Goal: Task Accomplishment & Management: Manage account settings

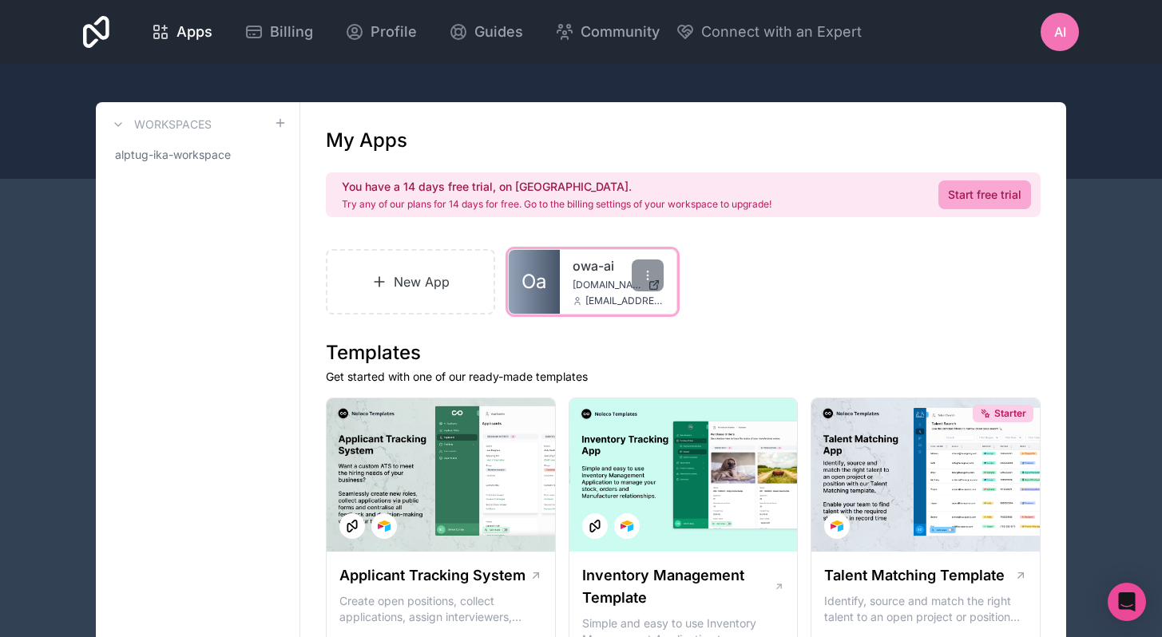
click at [563, 287] on div "owa-ai [DOMAIN_NAME] [EMAIL_ADDRESS][DOMAIN_NAME]" at bounding box center [618, 282] width 117 height 64
click at [546, 280] on span "Oa" at bounding box center [534, 282] width 25 height 26
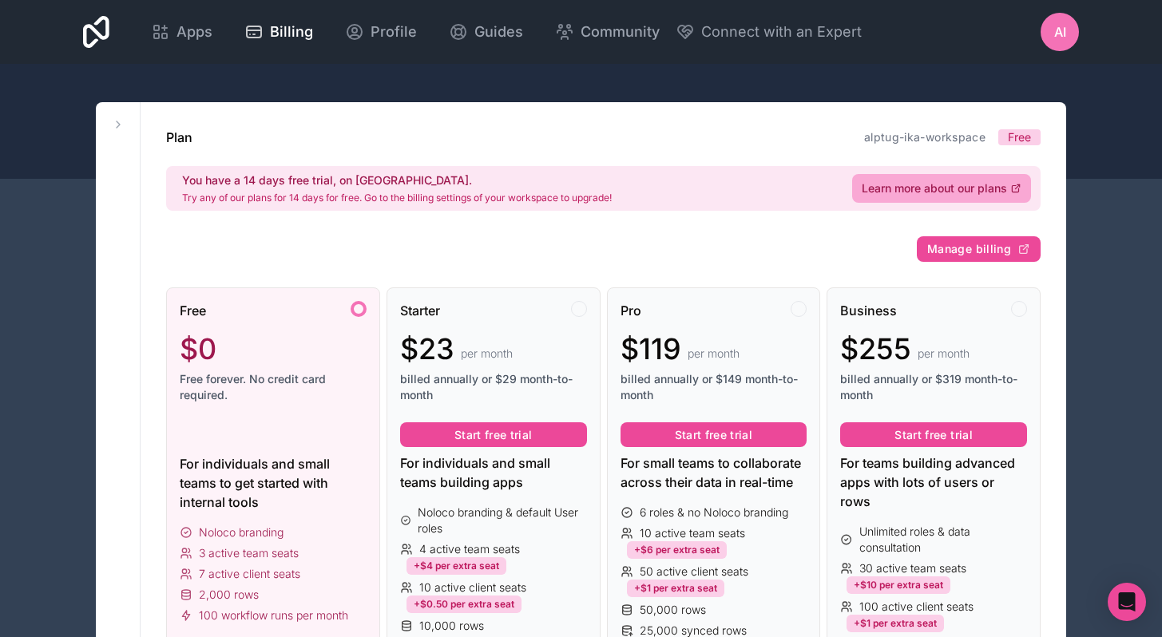
click at [1055, 47] on div "AI" at bounding box center [1060, 32] width 38 height 38
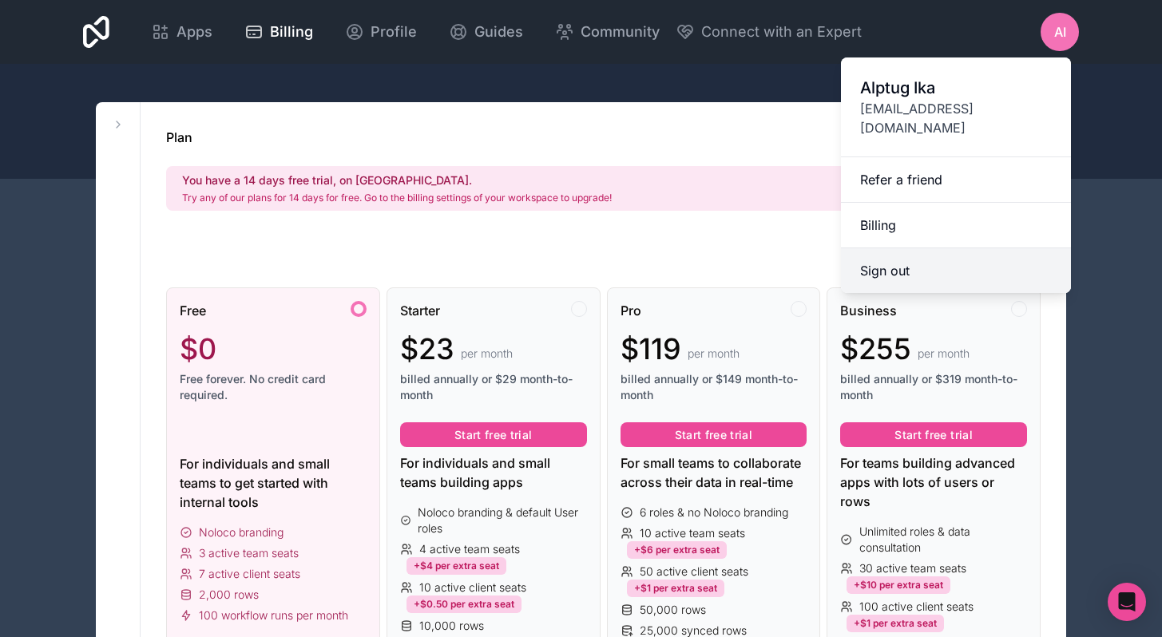
click at [937, 248] on button "Sign out" at bounding box center [956, 270] width 230 height 45
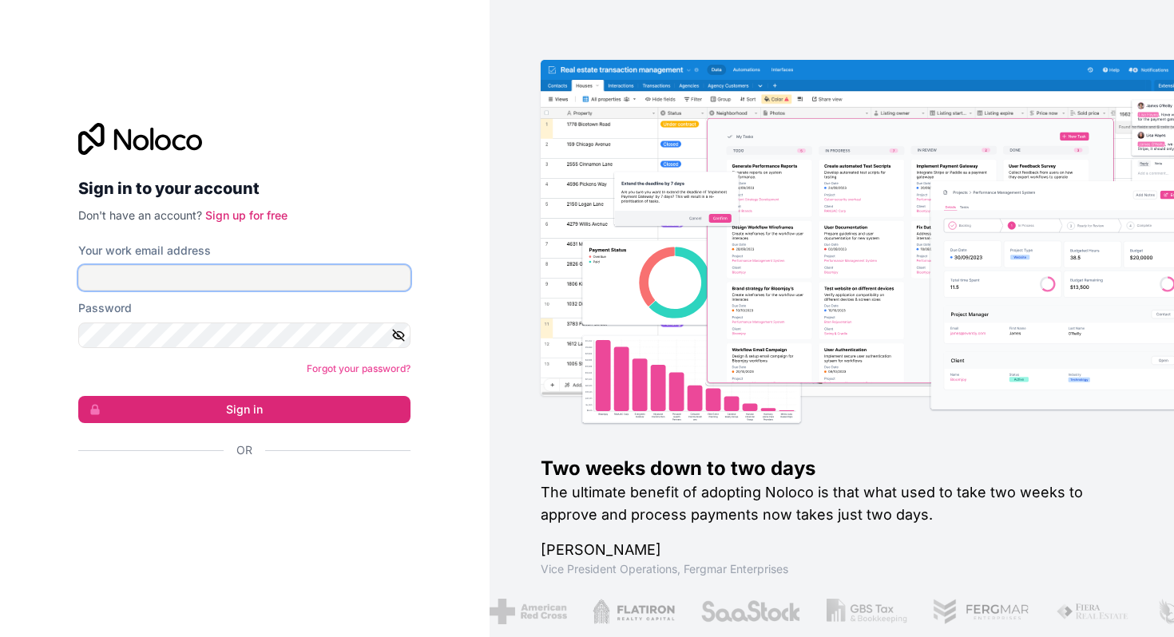
click at [183, 290] on form "Your work email address Password Forgot your password? Sign in Or" at bounding box center [244, 379] width 332 height 272
click at [239, 317] on div "Password" at bounding box center [244, 324] width 332 height 48
type input "[EMAIL_ADDRESS][DOMAIN_NAME]"
click at [400, 338] on icon "button" at bounding box center [399, 334] width 11 height 7
click at [400, 338] on icon "button" at bounding box center [398, 335] width 14 height 14
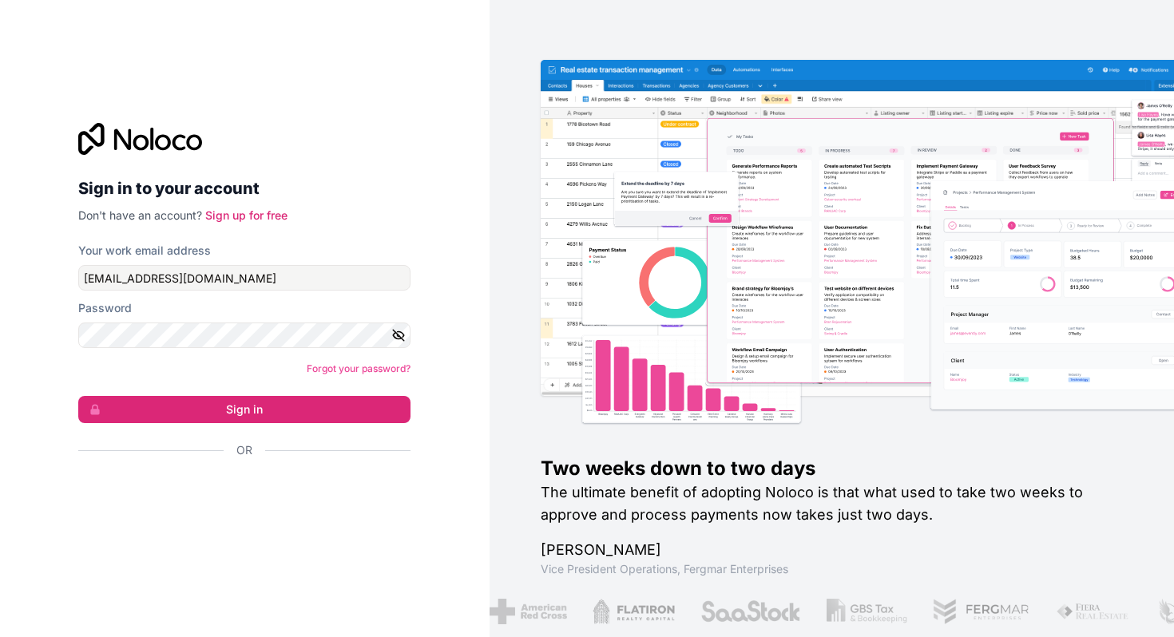
click at [344, 391] on form "Your work email address [EMAIL_ADDRESS][DOMAIN_NAME] Password Forgot your passw…" at bounding box center [244, 379] width 332 height 272
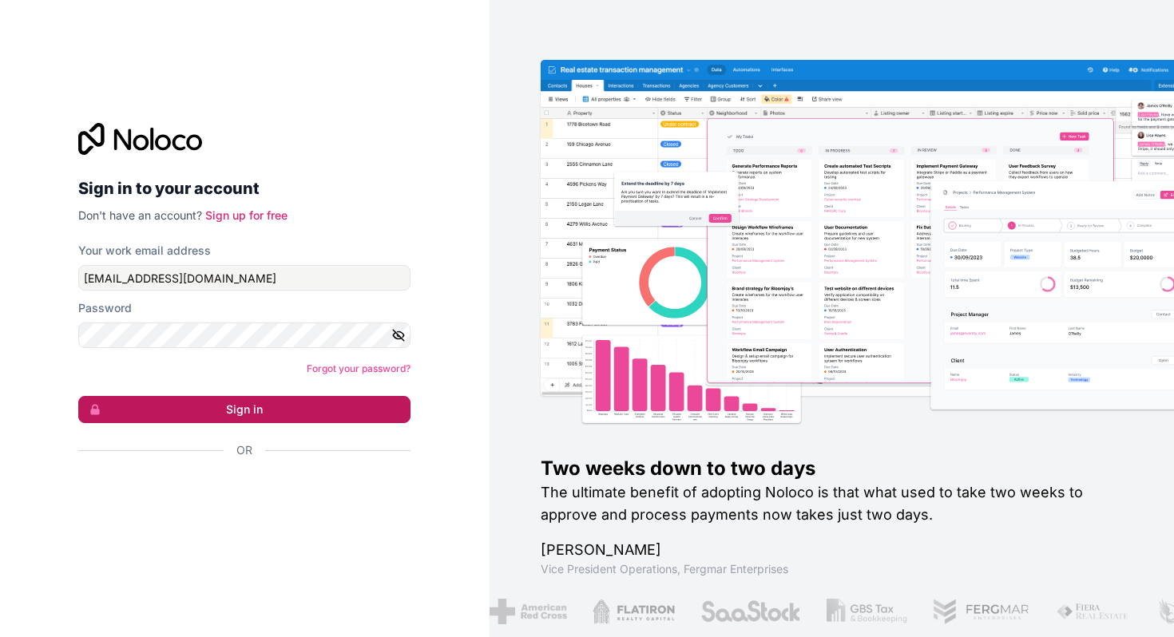
click at [343, 402] on button "Sign in" at bounding box center [244, 409] width 332 height 27
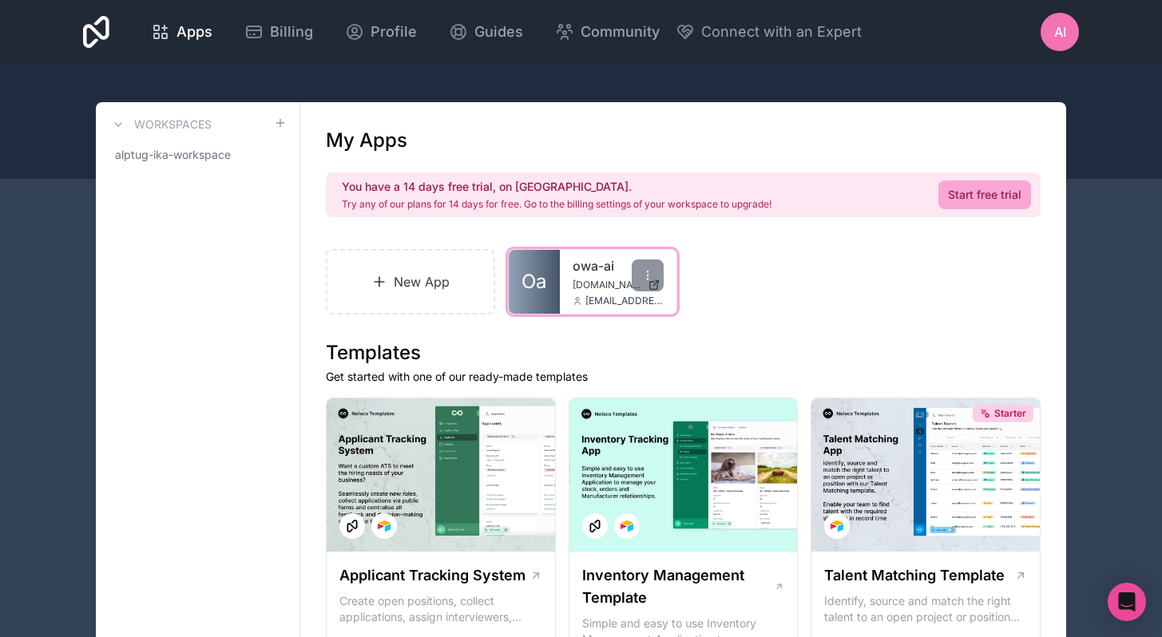
click at [567, 271] on div "owa-ai [DOMAIN_NAME] [EMAIL_ADDRESS][DOMAIN_NAME]" at bounding box center [618, 282] width 117 height 64
click at [577, 267] on link "owa-ai" at bounding box center [618, 265] width 91 height 19
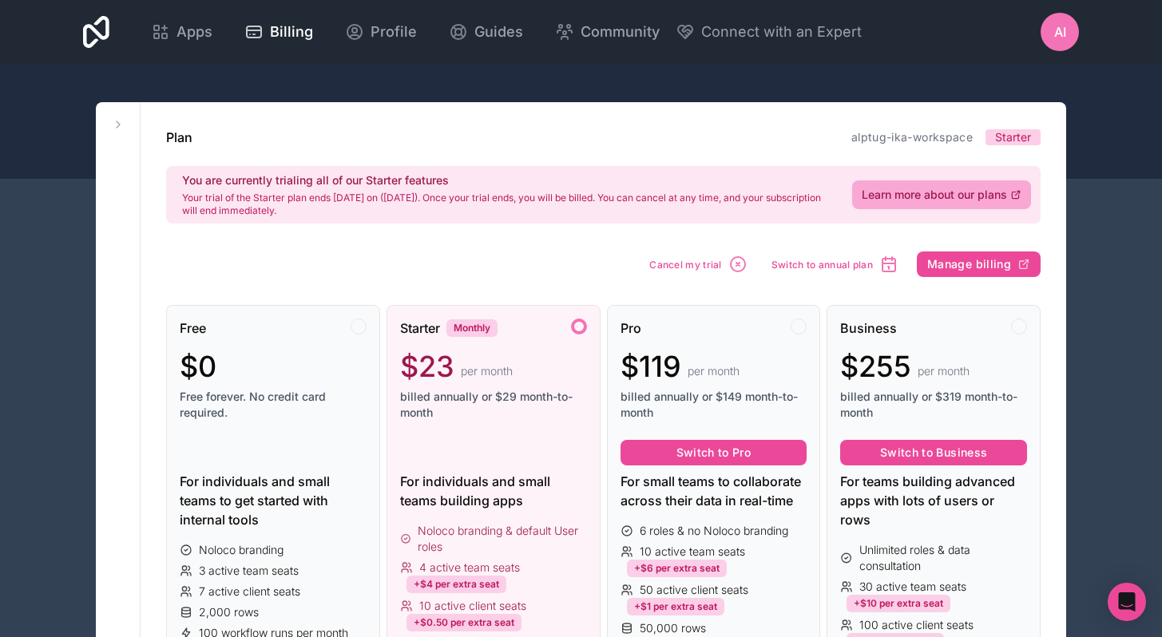
click at [1066, 38] on div "AI" at bounding box center [1060, 32] width 38 height 38
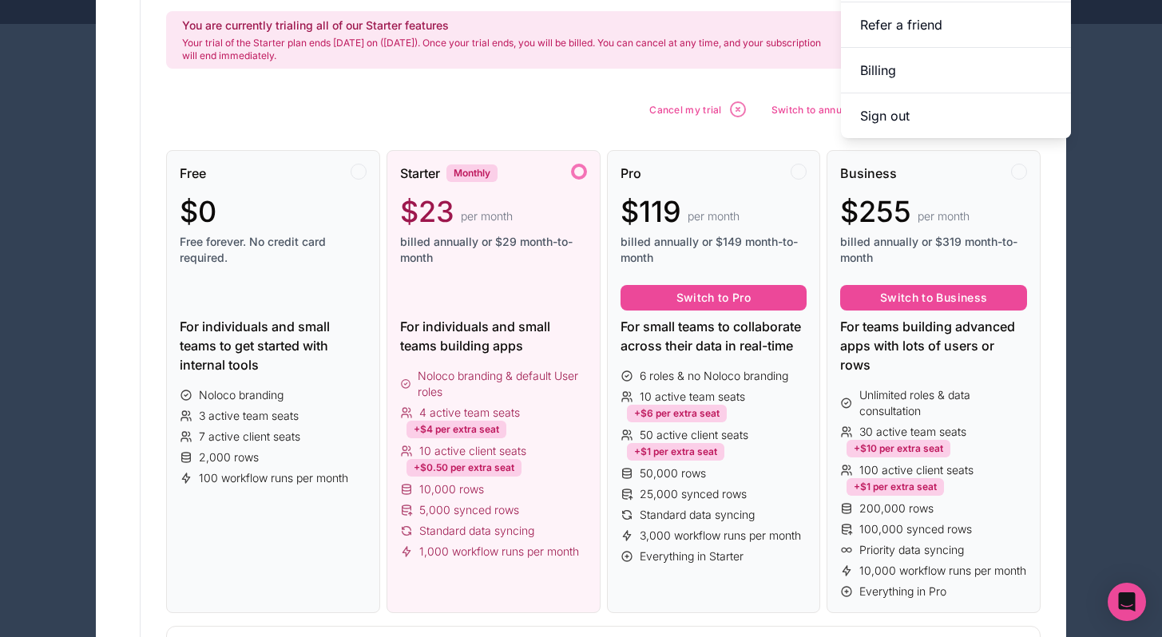
scroll to position [155, 0]
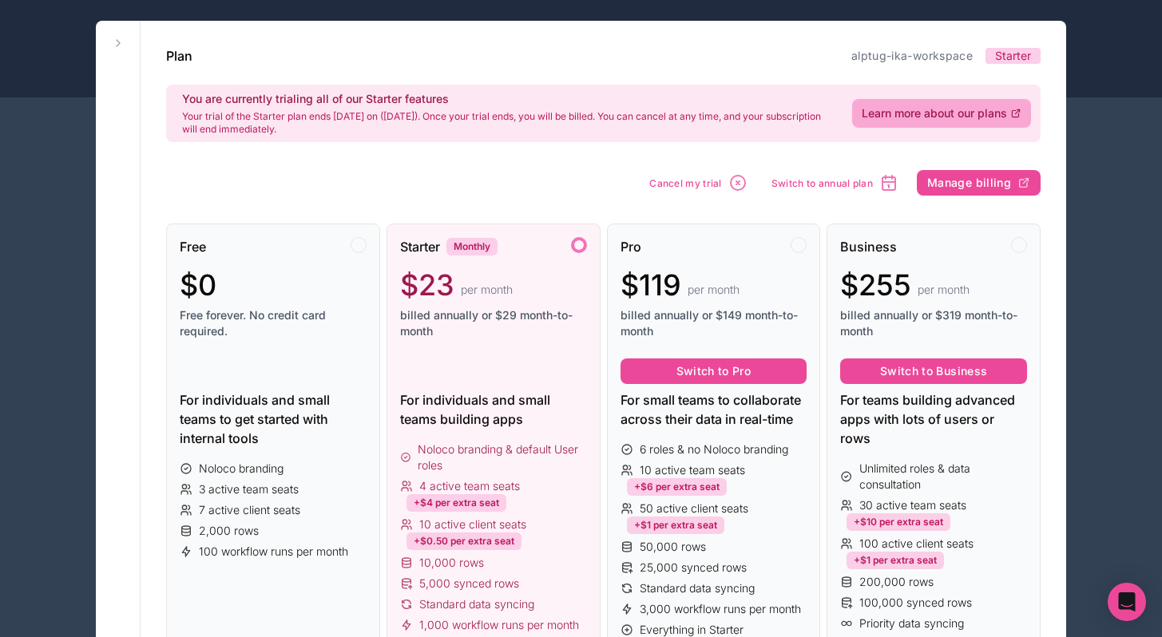
scroll to position [0, 0]
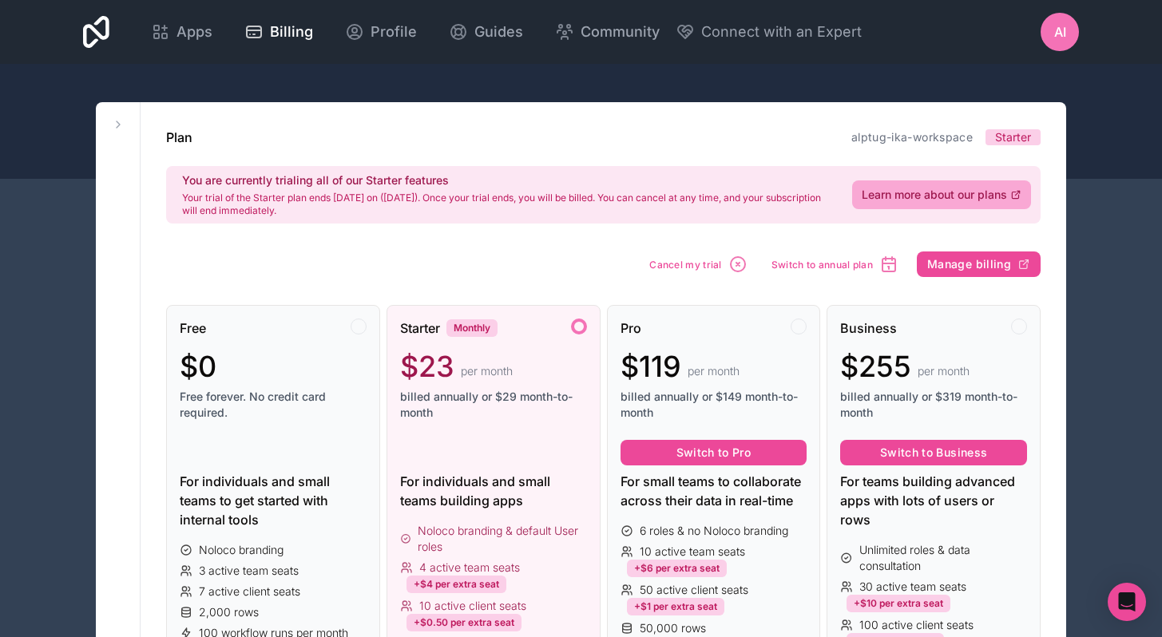
click at [1030, 29] on div "Apps Billing Profile Guides Community Connect with an Expert AI Billing Profile…" at bounding box center [581, 32] width 1022 height 64
click at [1038, 30] on div "Apps Billing Profile Guides Community Connect with an Expert AI Billing Profile…" at bounding box center [581, 32] width 1022 height 64
click at [1043, 30] on div "AI" at bounding box center [1060, 32] width 38 height 38
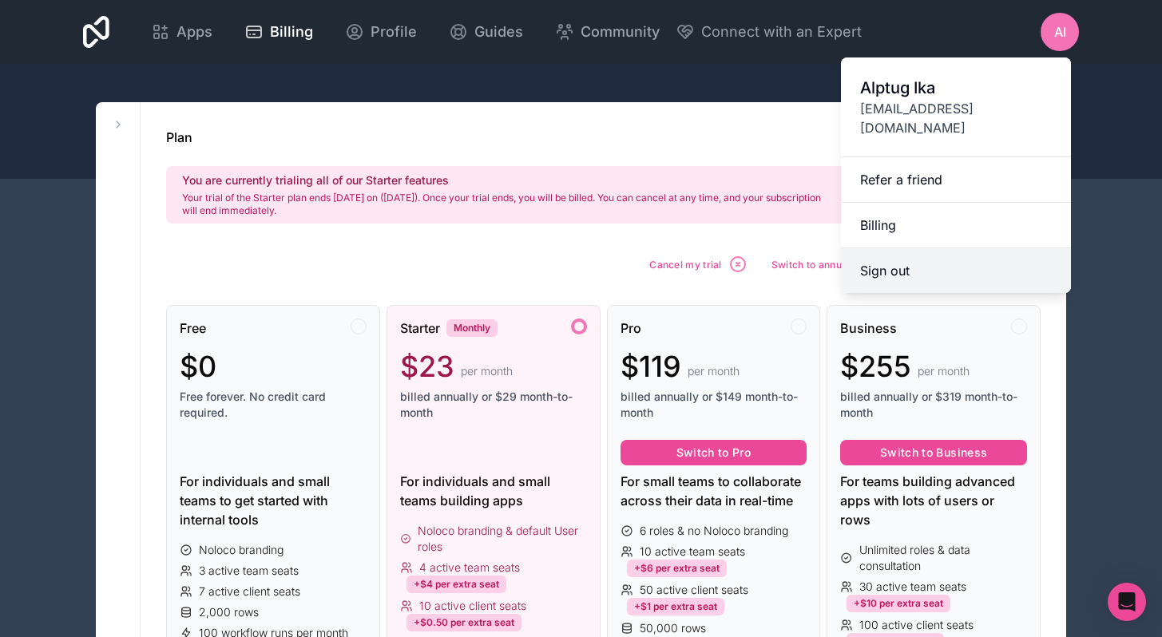
click at [908, 253] on button "Sign out" at bounding box center [956, 270] width 230 height 45
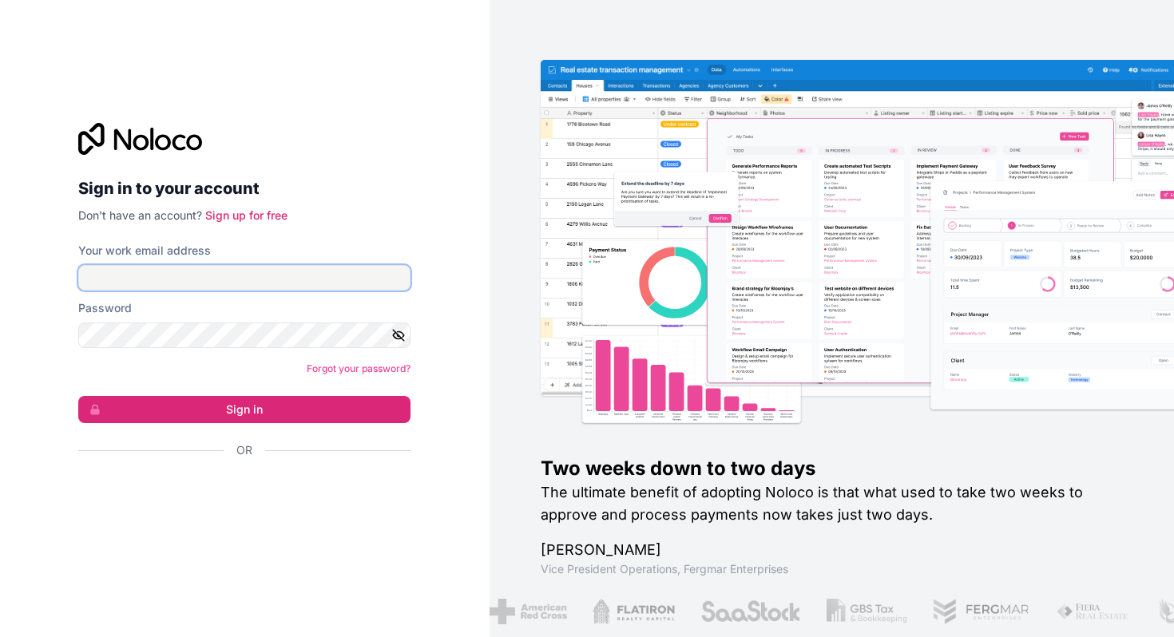
click at [158, 277] on input "Your work email address" at bounding box center [244, 278] width 332 height 26
type input "n"
click at [626, 276] on img at bounding box center [908, 261] width 685 height 338
type input "alptug@otherwayaround.co"
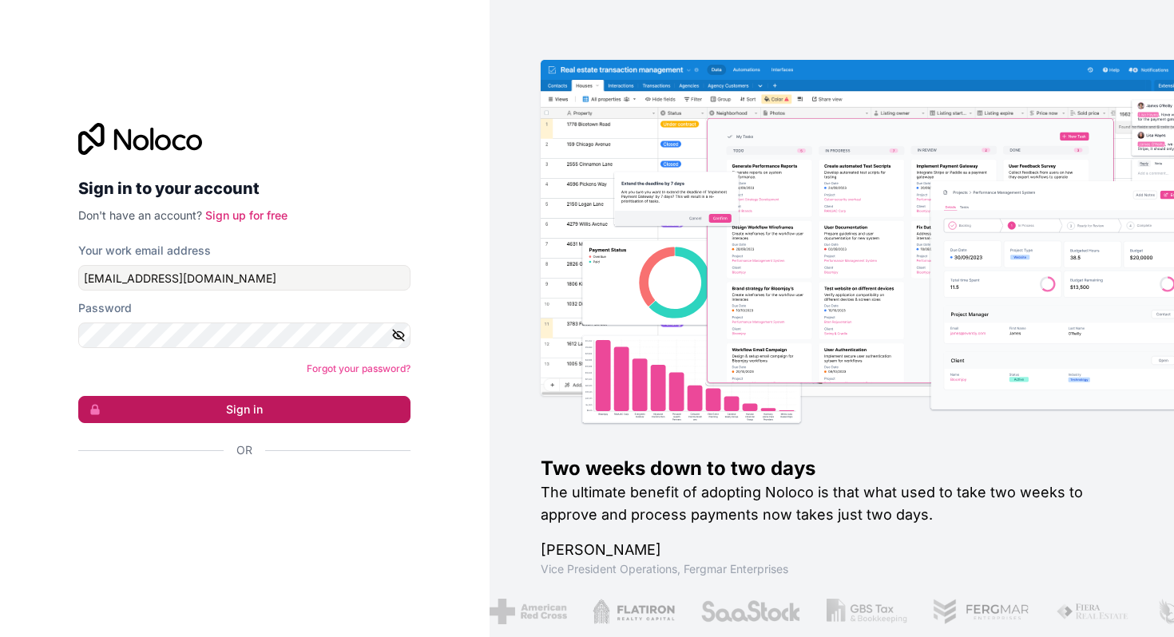
click at [265, 411] on button "Sign in" at bounding box center [244, 409] width 332 height 27
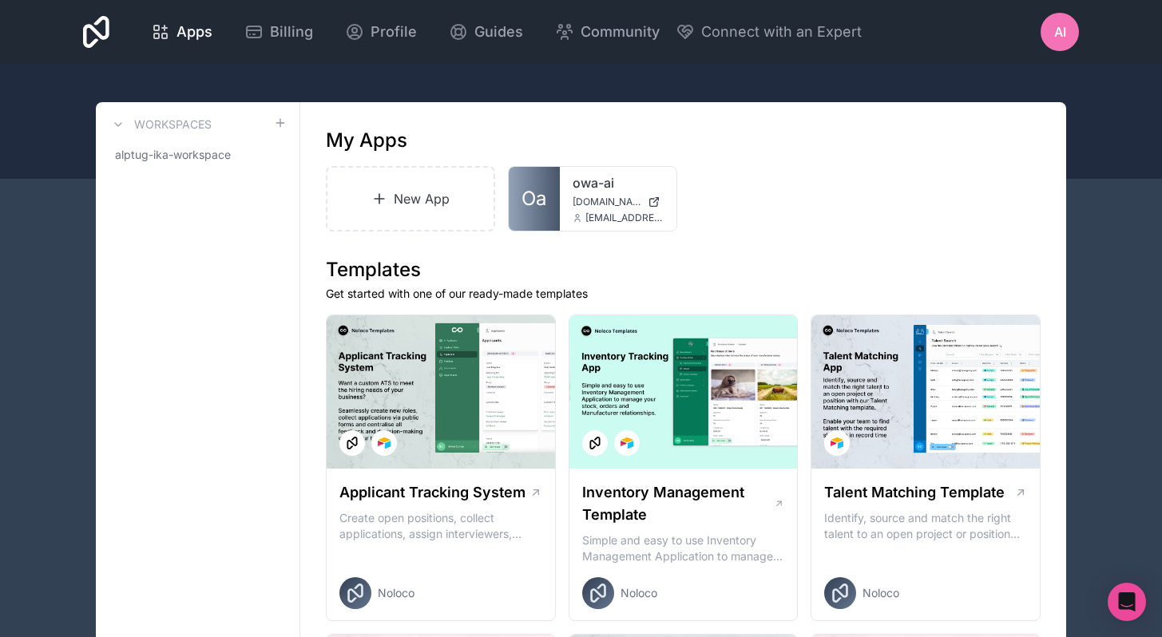
click at [1073, 39] on div "AI" at bounding box center [1060, 32] width 38 height 38
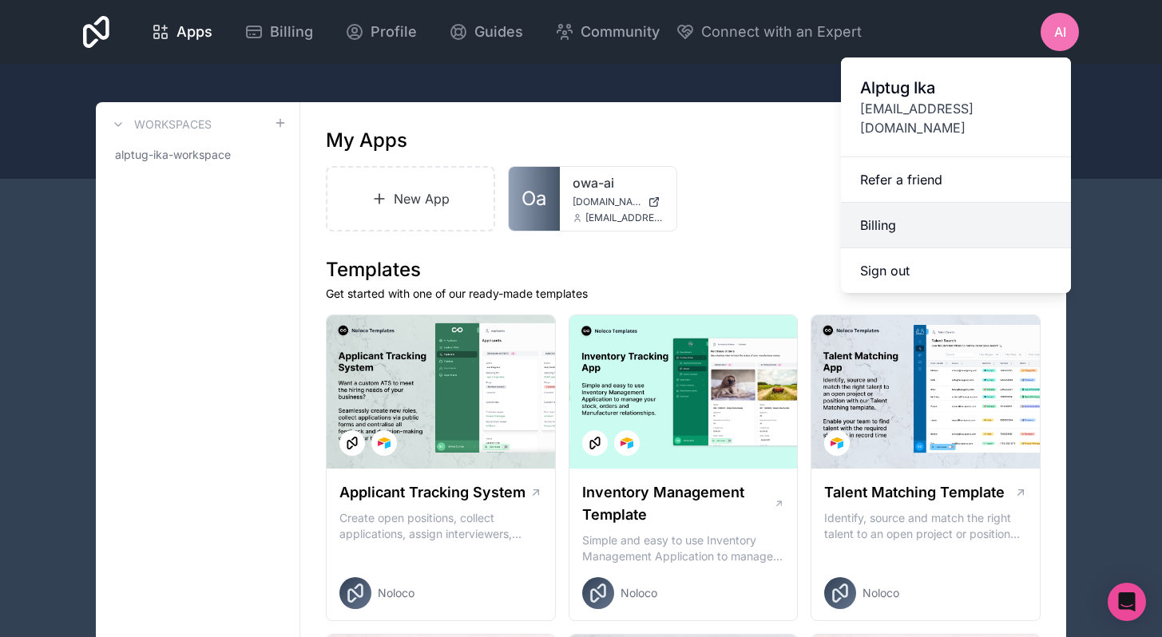
click at [966, 218] on link "Billing" at bounding box center [956, 226] width 230 height 46
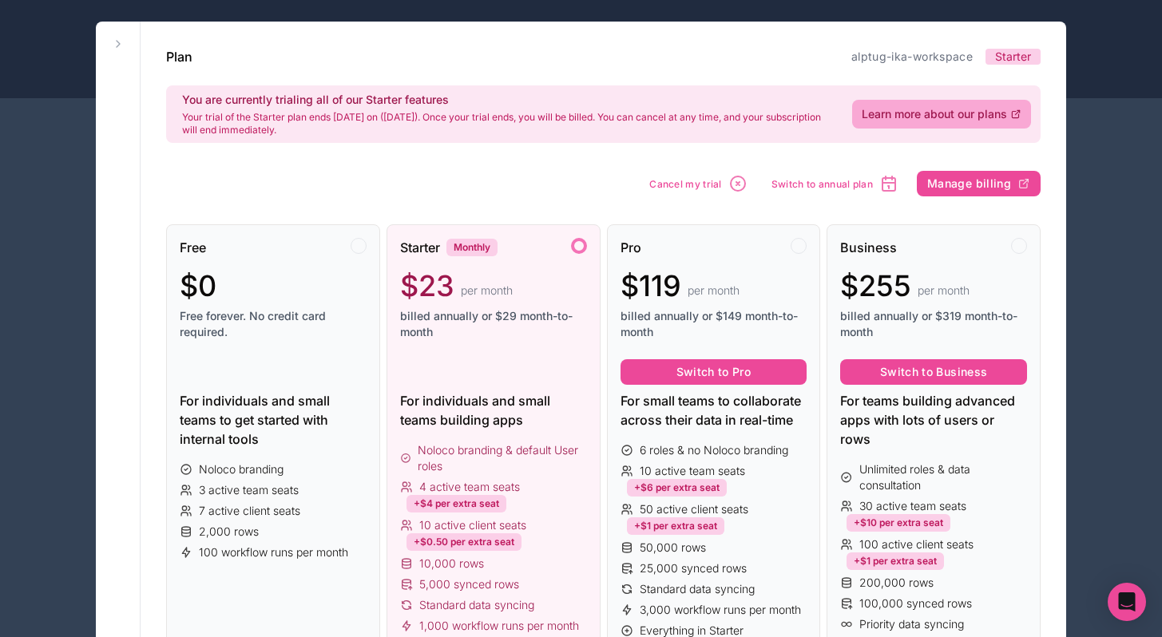
scroll to position [76, 0]
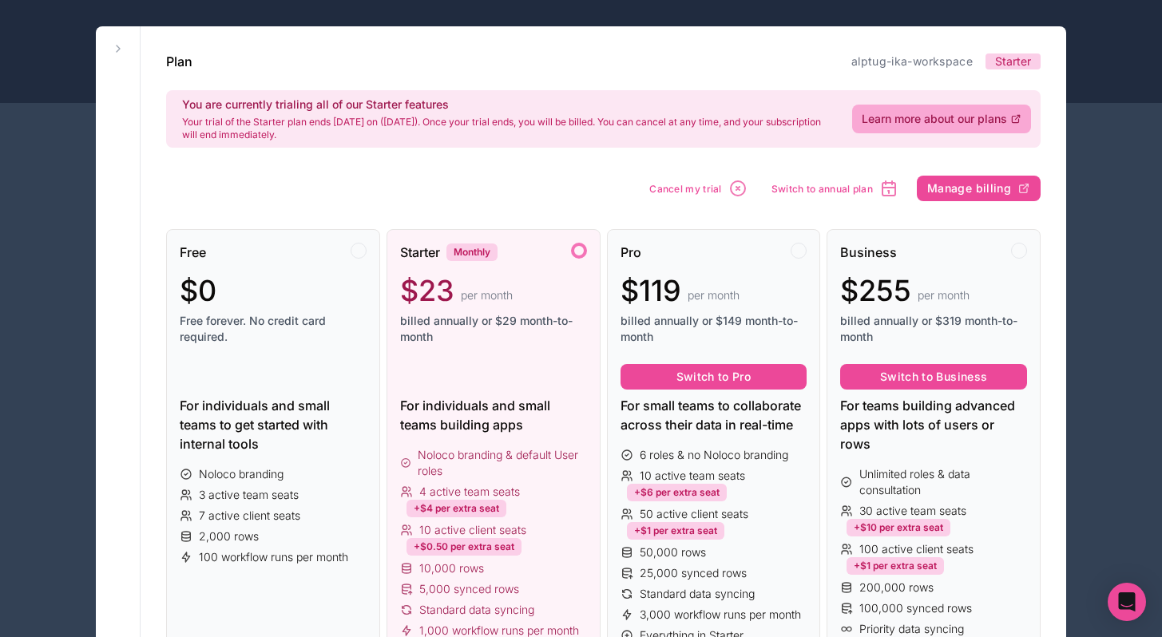
click at [983, 179] on button "Manage billing" at bounding box center [979, 189] width 124 height 26
click at [795, 188] on span "Cancel my trial" at bounding box center [769, 189] width 73 height 12
